Goal: Find specific page/section: Find specific page/section

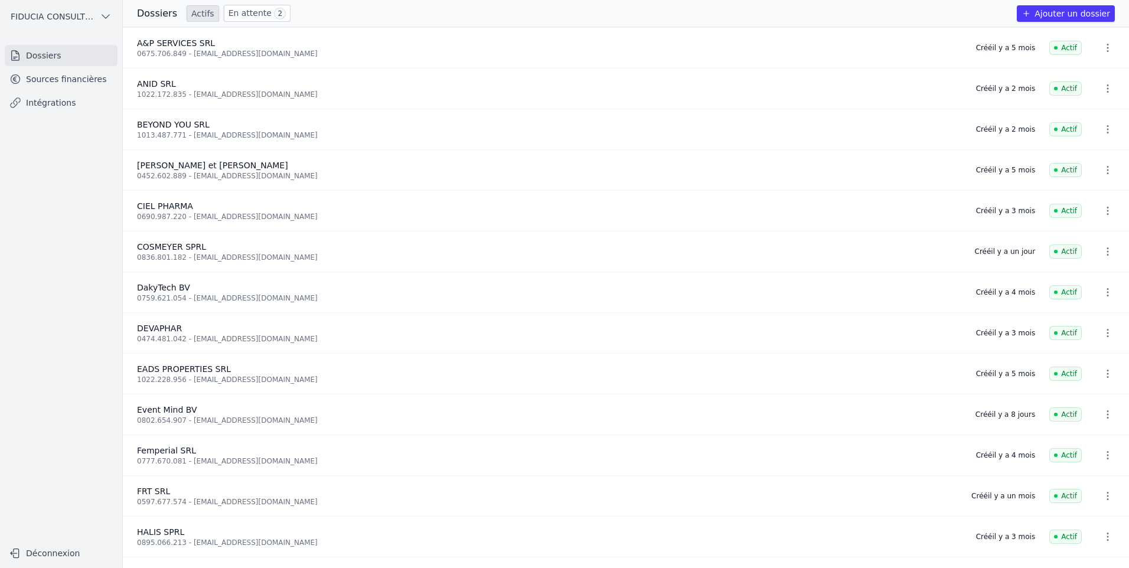
click at [79, 85] on link "Sources financières" at bounding box center [61, 78] width 113 height 21
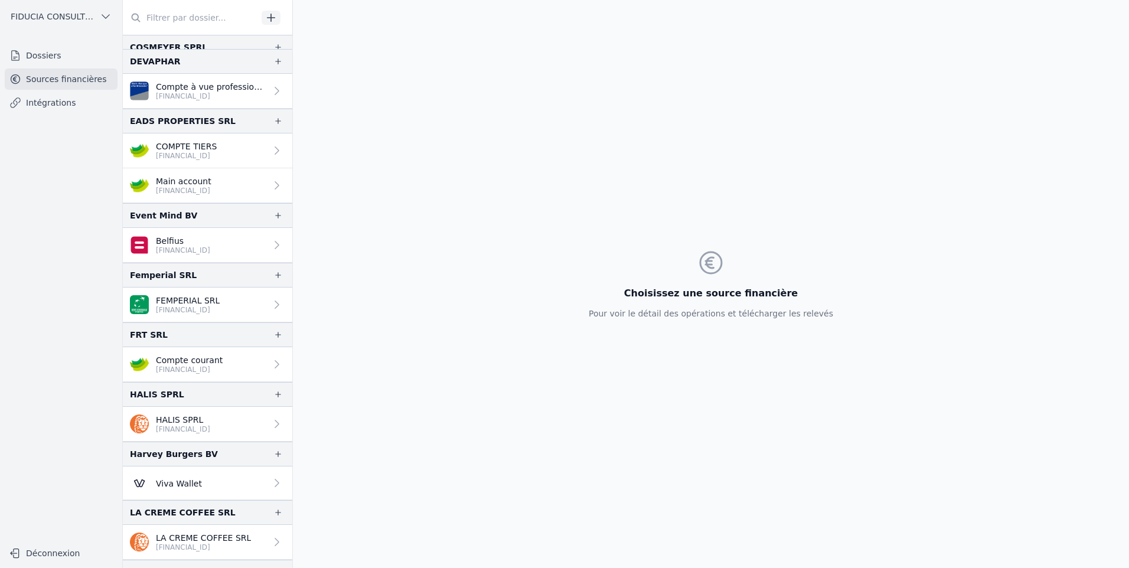
scroll to position [354, 0]
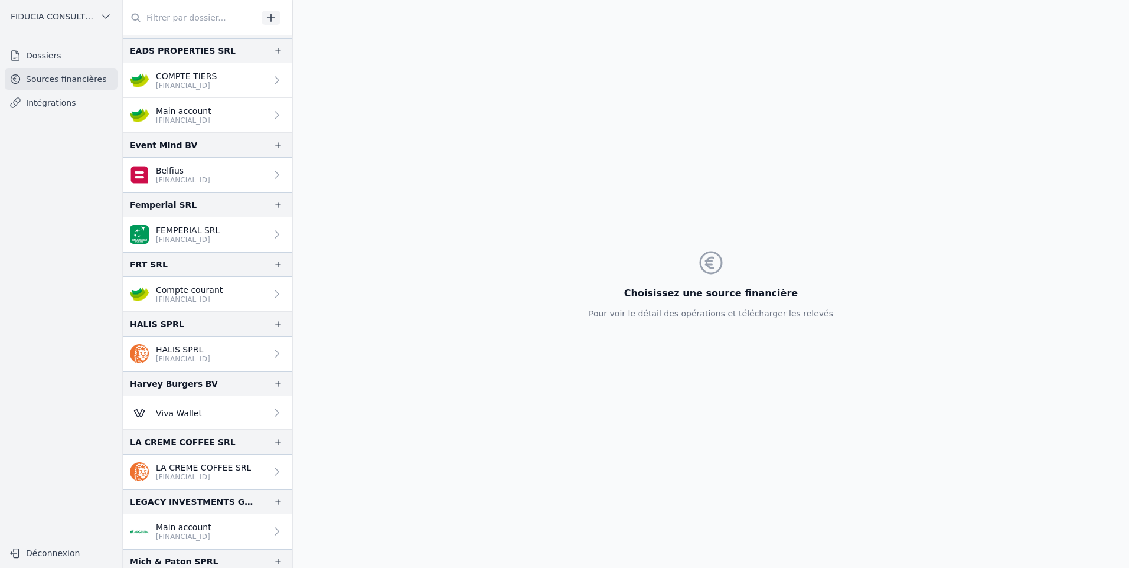
click at [168, 358] on p "[FINANCIAL_ID]" at bounding box center [183, 358] width 54 height 9
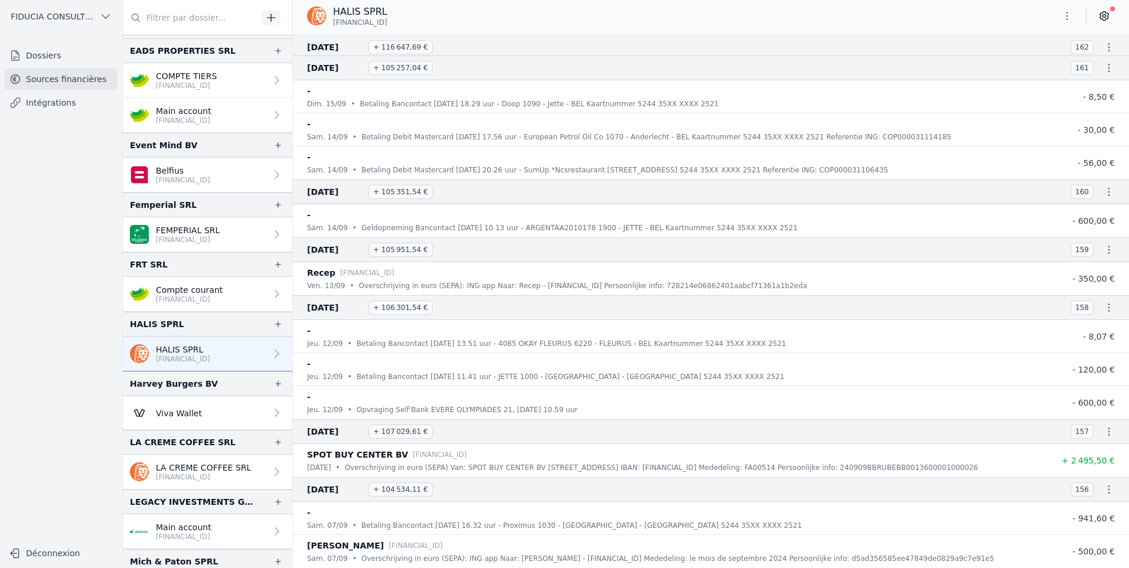
scroll to position [32557, 0]
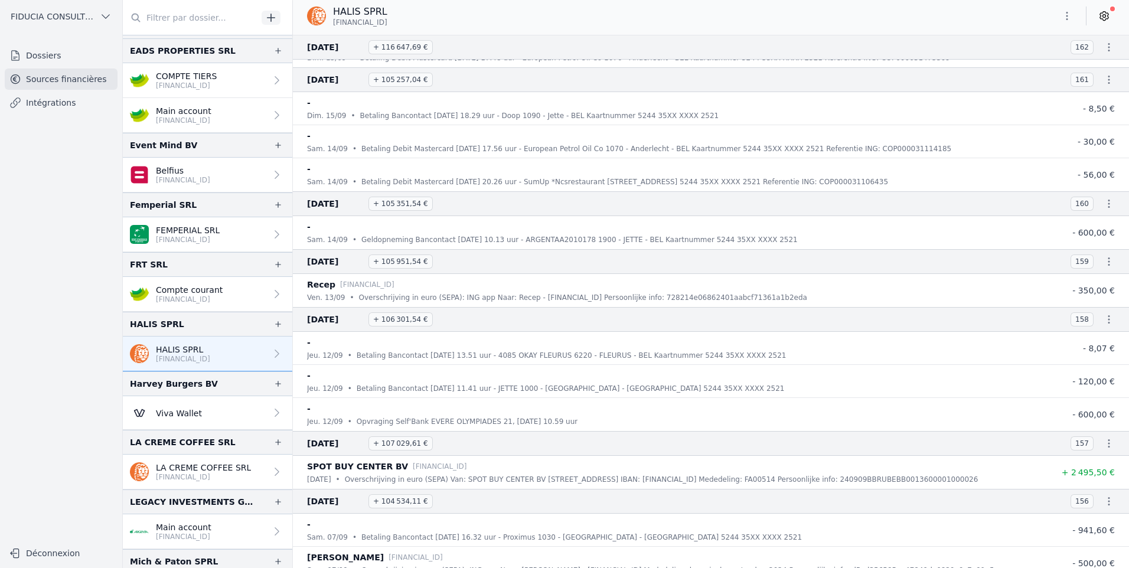
click at [717, 245] on p "Geldopneming Bancontact [DATE] 10.13 uur - ARGENTAA2010178 1900 - JETTE - BEL K…" at bounding box center [579, 240] width 436 height 12
click at [511, 237] on p "Geldopneming Bancontact [DATE] 10.13 uur - ARGENTAA2010178 1900 - JETTE - BEL K…" at bounding box center [579, 240] width 436 height 12
click at [491, 293] on p "Overschrijving in euro (SEPA): ING app Naar: Recep - [FINANCIAL_ID] Persoonlijk…" at bounding box center [583, 298] width 448 height 12
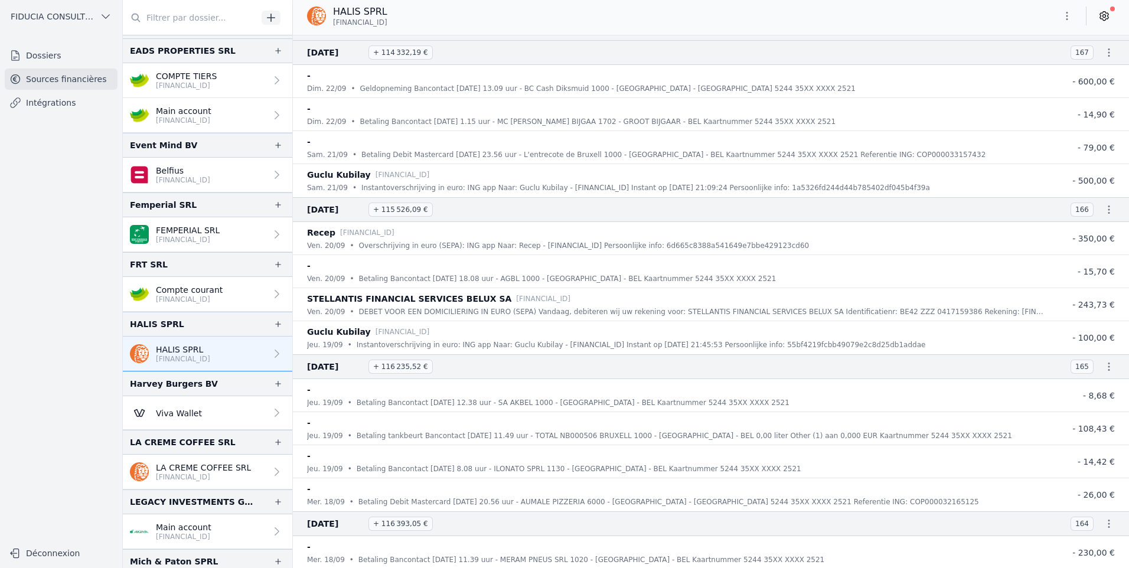
scroll to position [31731, 0]
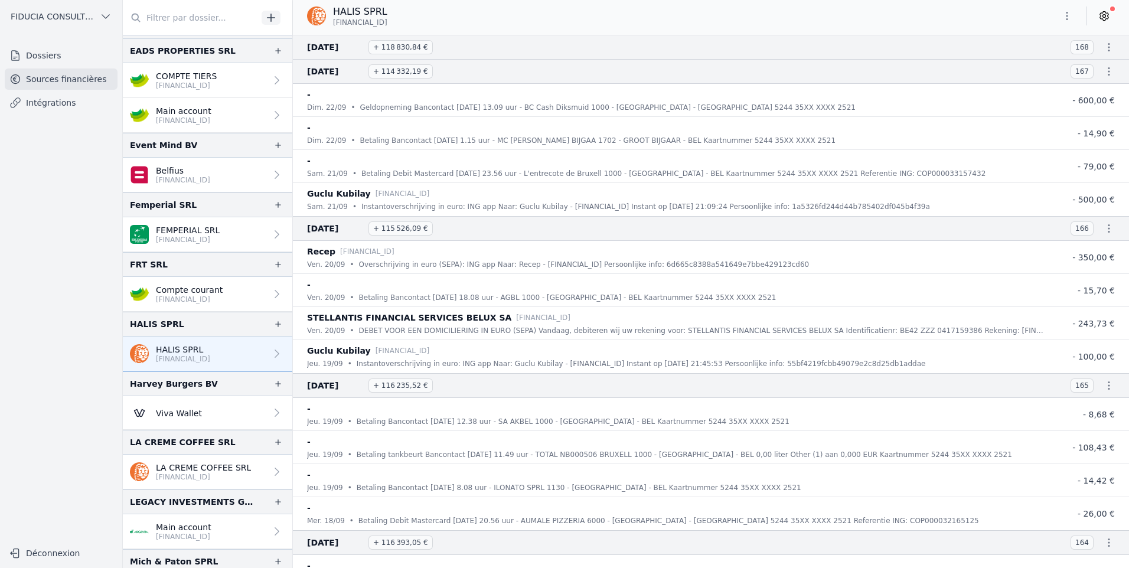
click at [546, 198] on div "Guclu Kubilay [FINANCIAL_ID]" at bounding box center [675, 194] width 737 height 14
